Goal: Contribute content: Add original content to the website for others to see

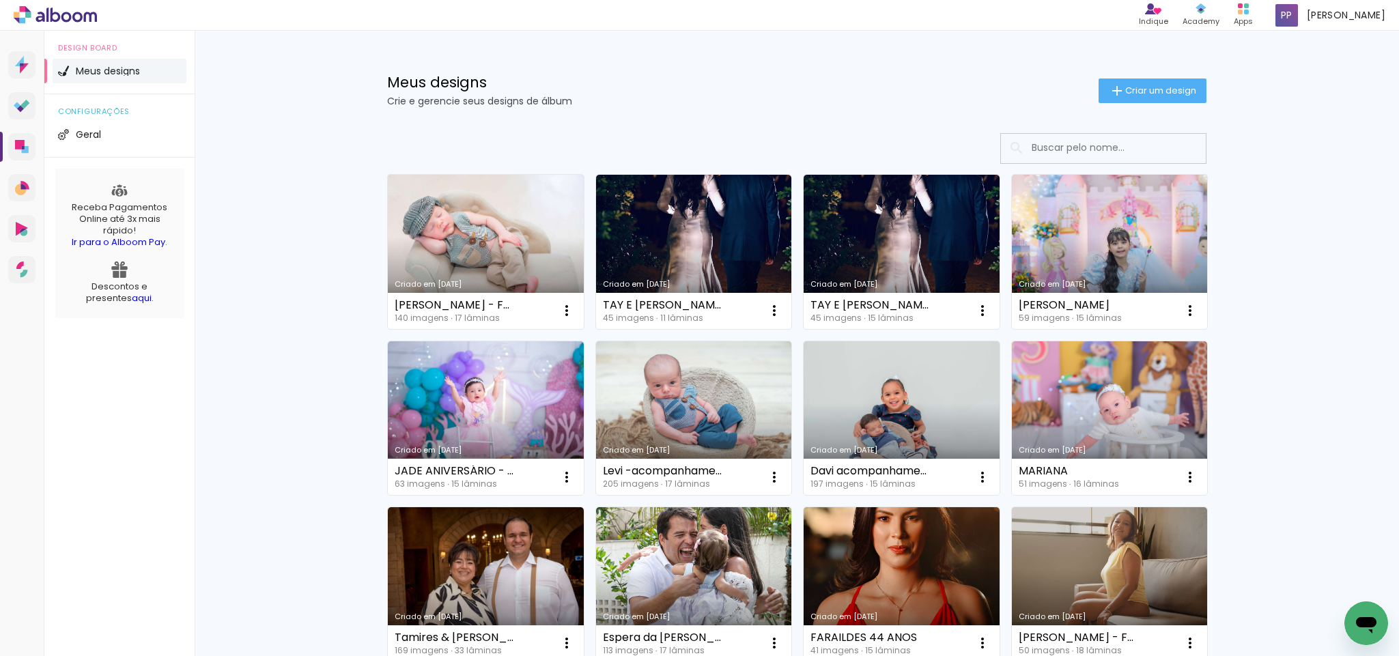
click at [488, 236] on link "Criado em [DATE]" at bounding box center [486, 252] width 196 height 154
click at [1151, 94] on span "Criar um design" at bounding box center [1160, 90] width 71 height 9
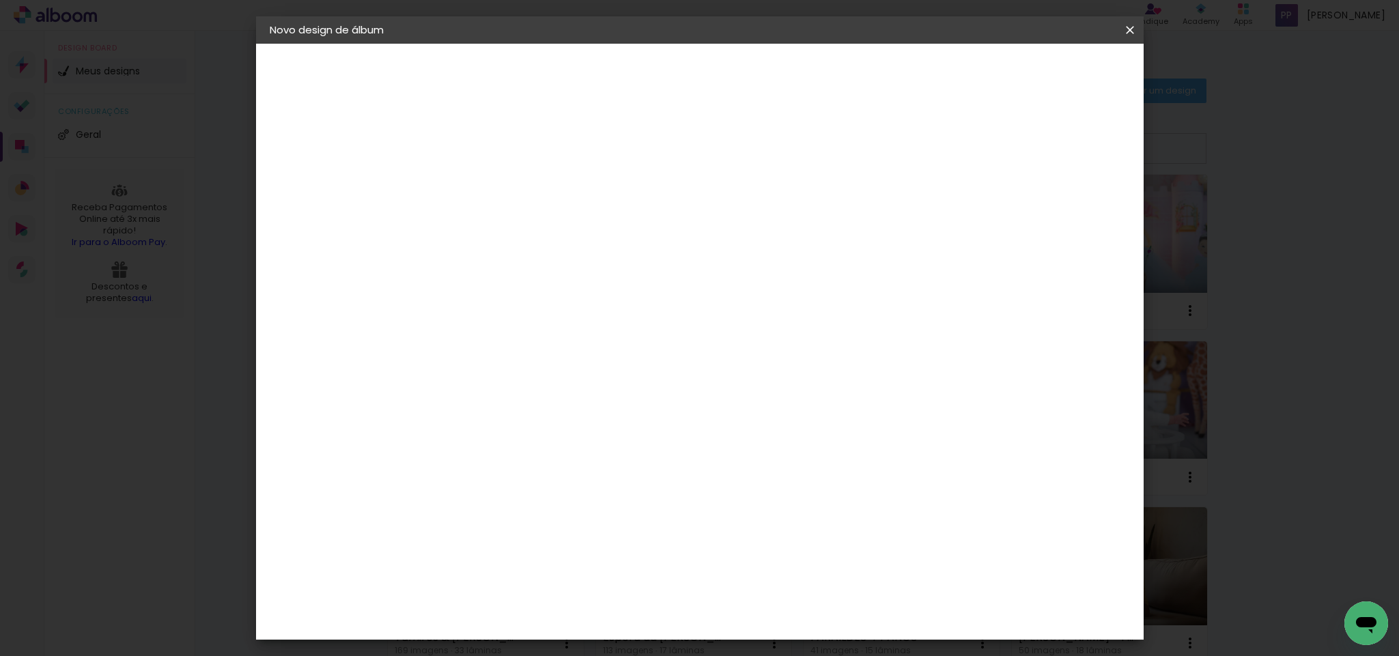
click at [493, 188] on input at bounding box center [493, 183] width 0 height 21
type input "HEITOR - SAMARA FOTOGRAFA"
type paper-input "HEITOR - SAMARA FOTOGRAFA"
click at [633, 66] on paper-button "Avançar" at bounding box center [599, 72] width 67 height 23
click at [597, 264] on input at bounding box center [528, 259] width 138 height 17
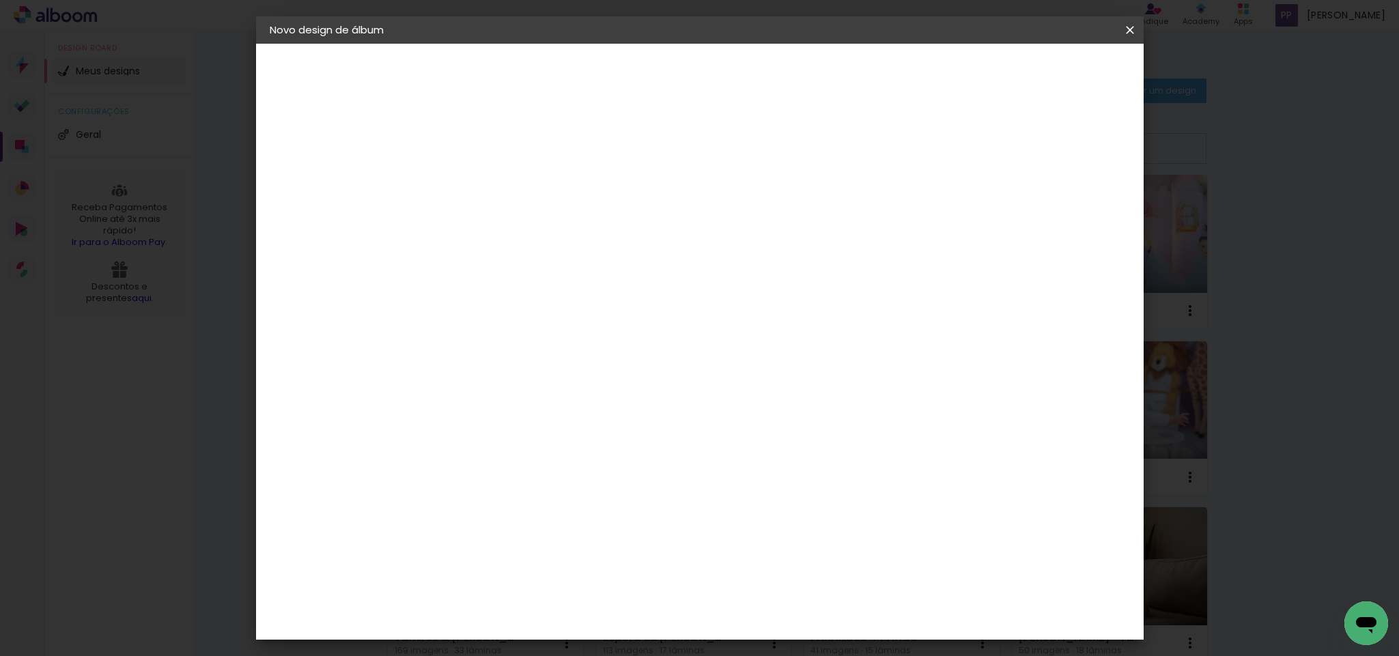
type input "PRO"
type paper-input "PRO"
click at [520, 531] on div "ProFox" at bounding box center [501, 536] width 37 height 11
click at [0, 0] on slot "Avançar" at bounding box center [0, 0] width 0 height 0
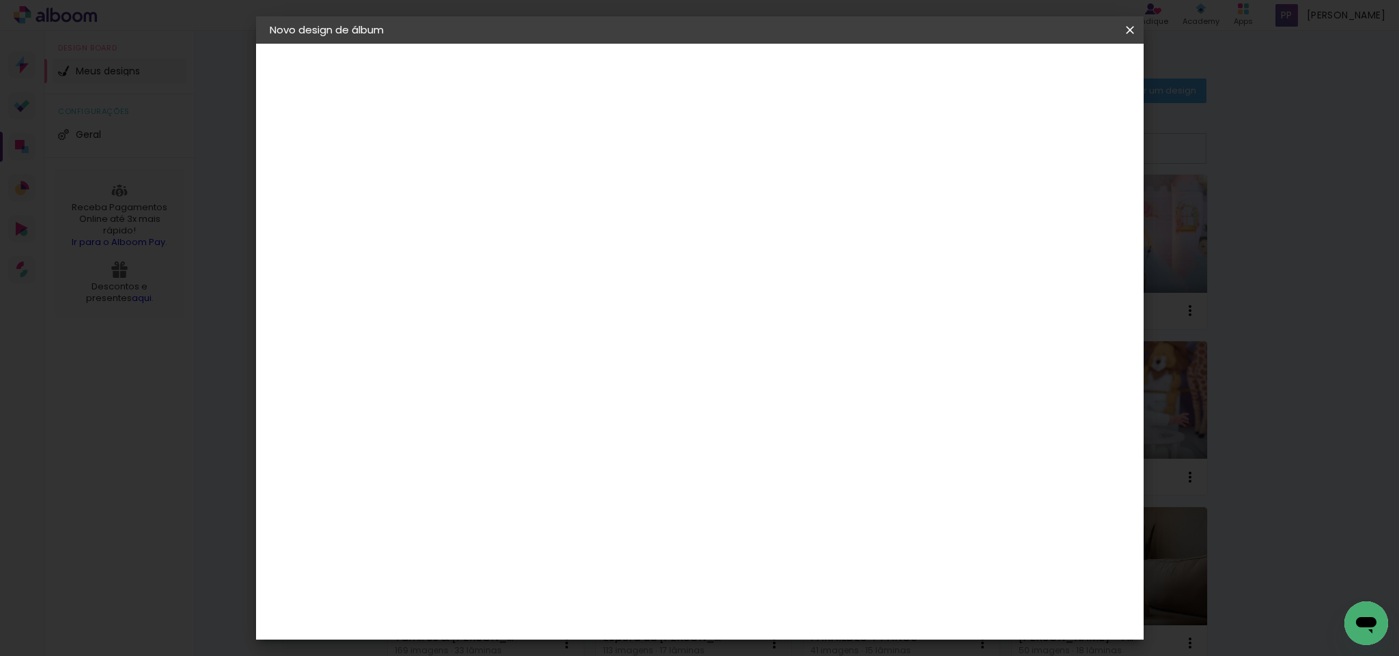
click at [0, 0] on slot "Avançar" at bounding box center [0, 0] width 0 height 0
click at [1011, 160] on div "mm Mostrar sangria 25.4 cm Largura da página 30.5 cm Altura 50.8 cm Largura da …" at bounding box center [754, 102] width 640 height 116
click at [962, 150] on div at bounding box center [956, 147] width 12 height 12
type paper-checkbox "on"
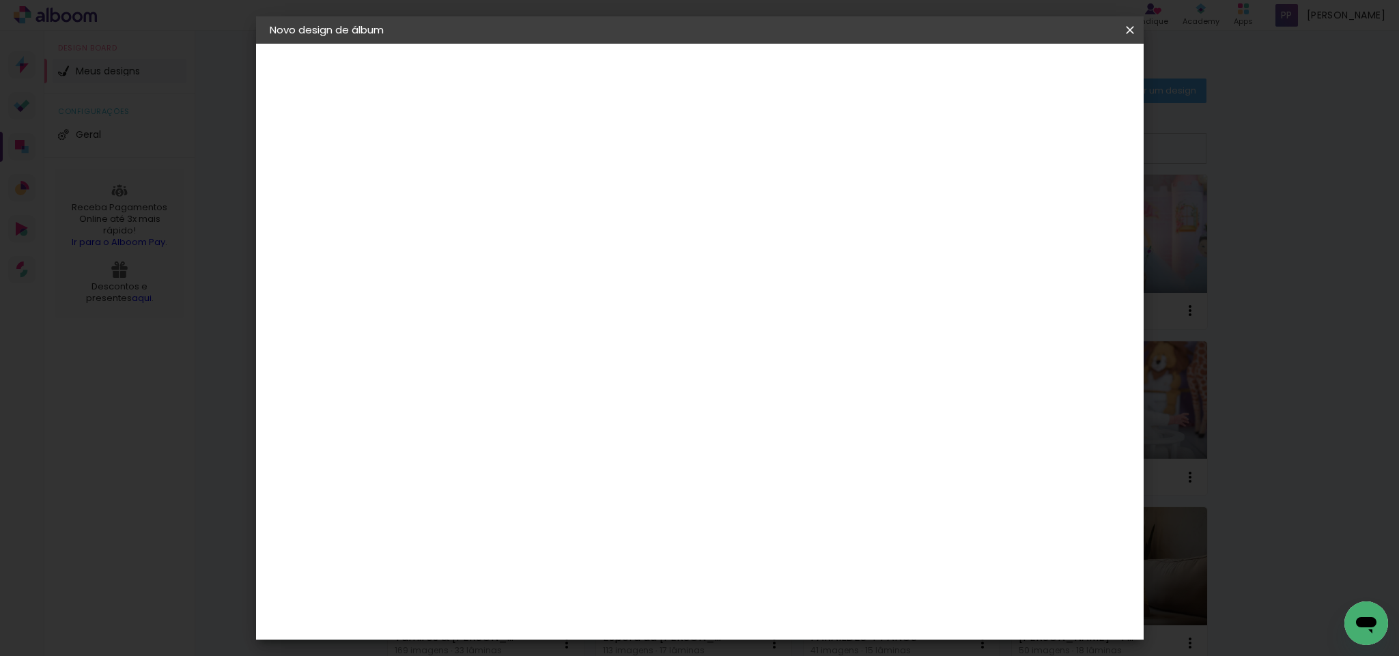
click at [1039, 70] on span "Iniciar design" at bounding box center [1008, 73] width 62 height 10
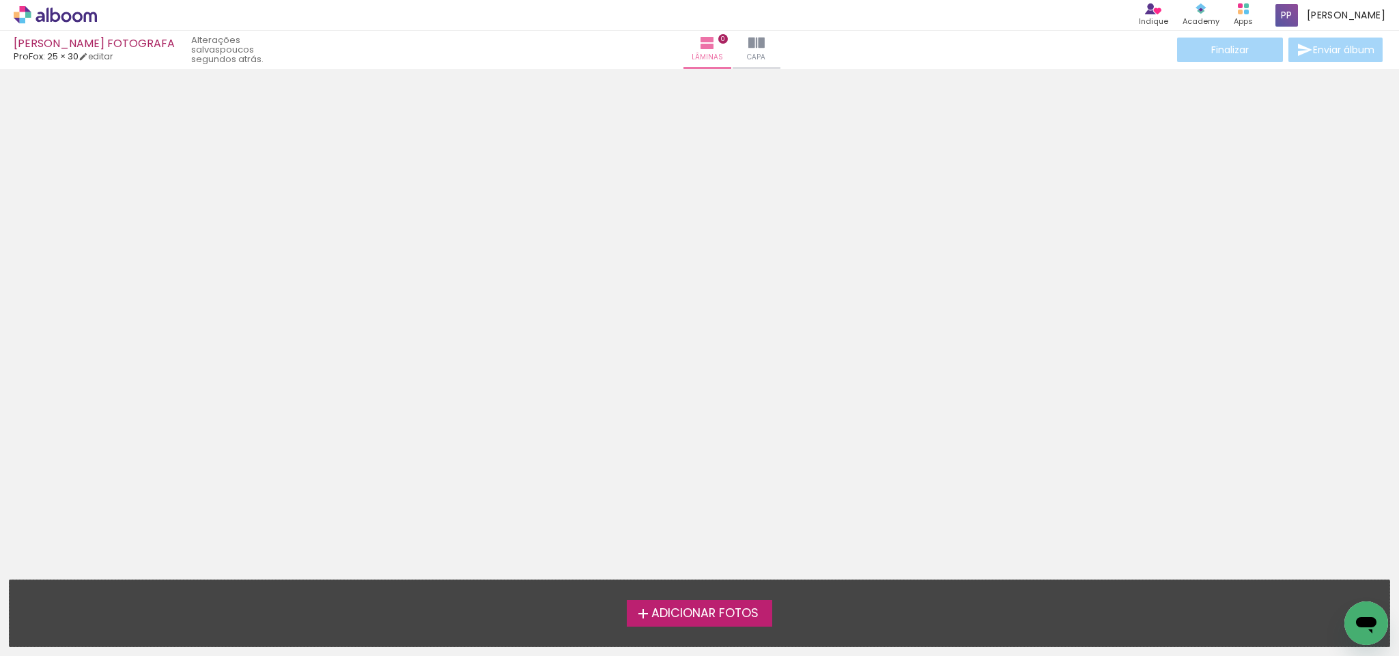
click at [715, 615] on span "Adicionar Fotos" at bounding box center [704, 614] width 107 height 12
click at [0, 0] on input "file" at bounding box center [0, 0] width 0 height 0
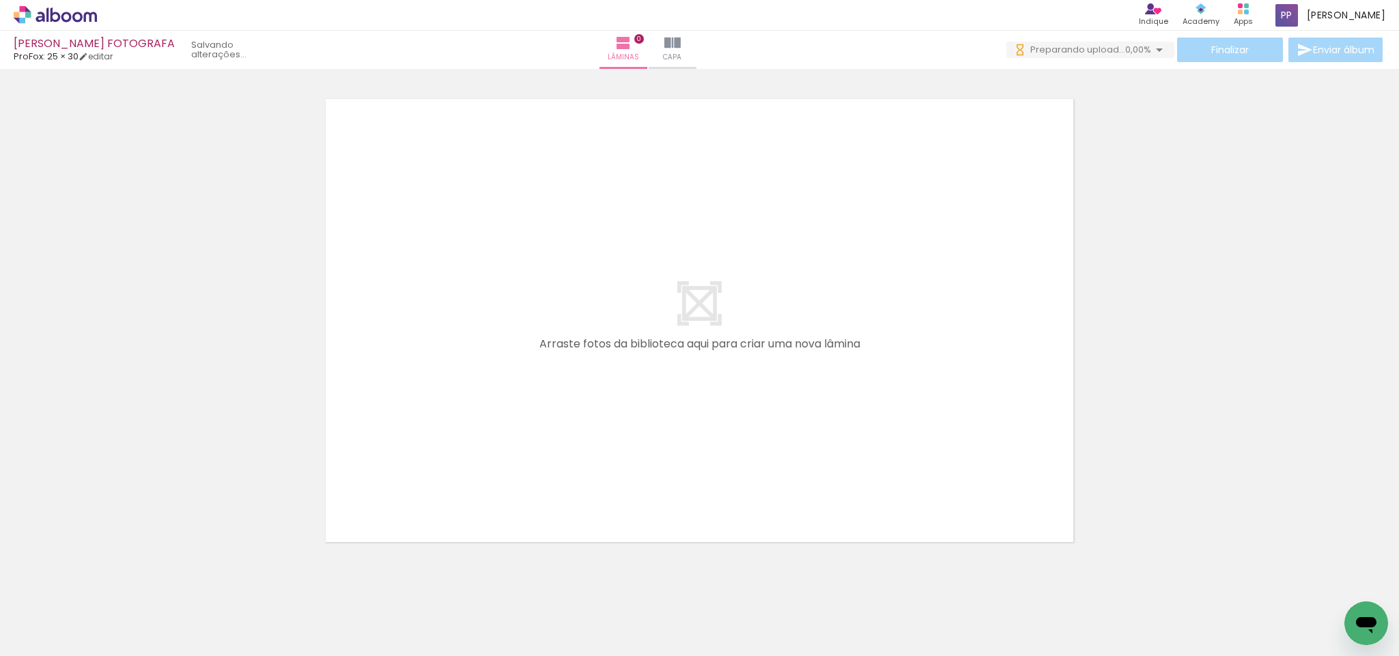
click at [61, 644] on span "Adicionar Fotos" at bounding box center [48, 637] width 41 height 15
click at [0, 0] on input "file" at bounding box center [0, 0] width 0 height 0
